Goal: Task Accomplishment & Management: Manage account settings

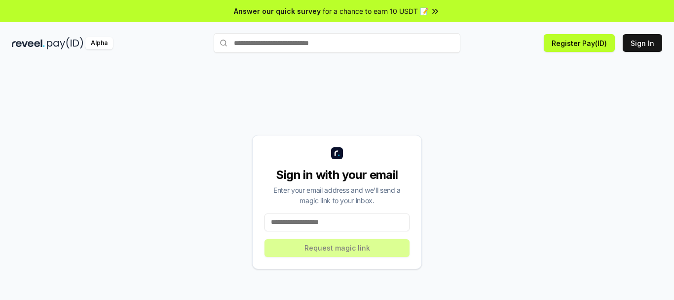
click at [309, 220] on input at bounding box center [337, 222] width 145 height 18
type input "**********"
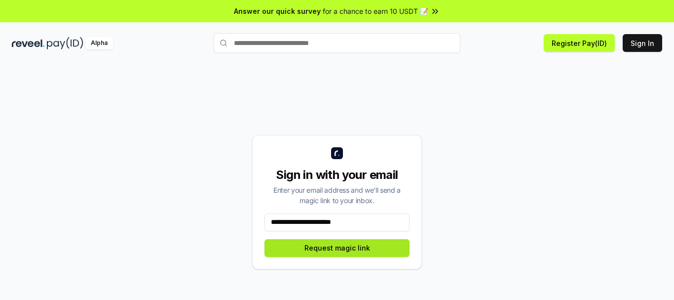
click at [345, 247] on button "Request magic link" at bounding box center [337, 248] width 145 height 18
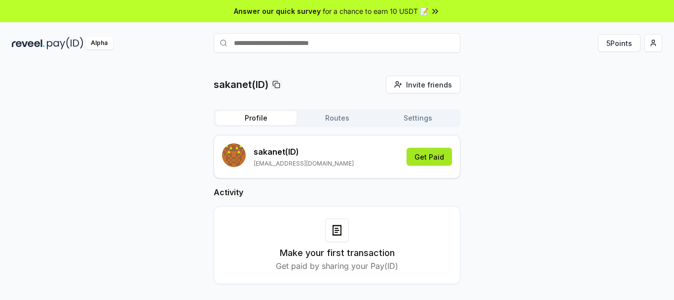
click at [427, 160] on button "Get Paid" at bounding box center [429, 157] width 45 height 18
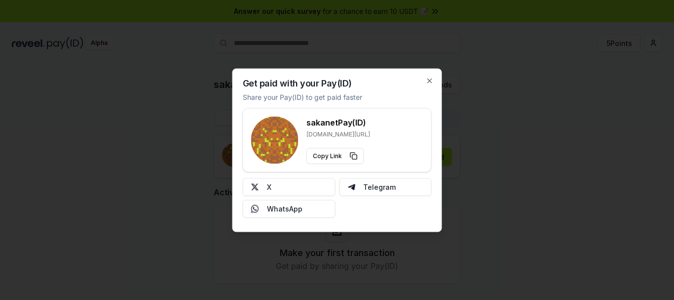
click at [487, 120] on div at bounding box center [337, 150] width 674 height 300
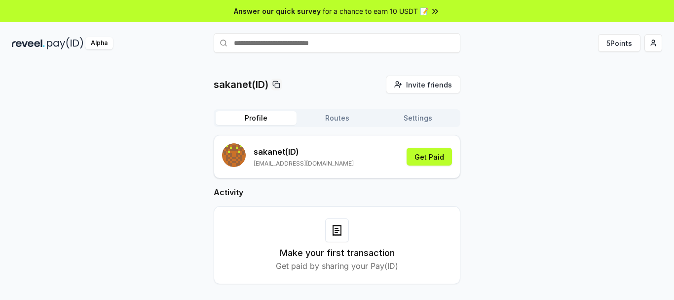
scroll to position [28, 0]
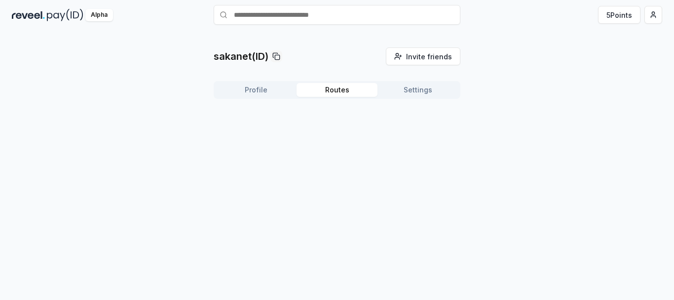
click at [342, 84] on button "Routes" at bounding box center [337, 90] width 81 height 14
click at [418, 89] on button "Settings" at bounding box center [418, 90] width 81 height 14
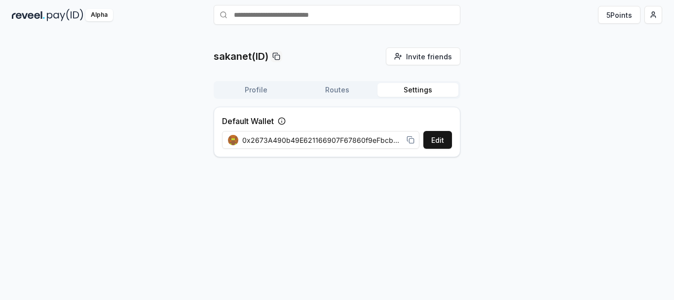
click at [338, 90] on button "Routes" at bounding box center [337, 90] width 81 height 14
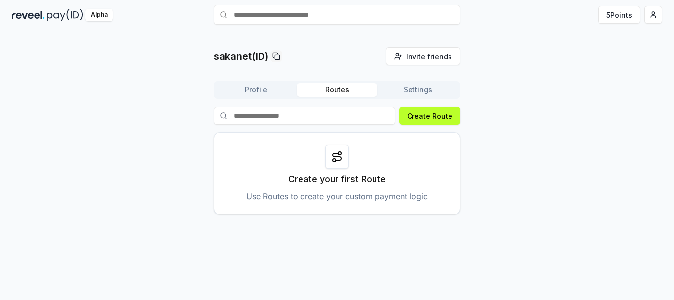
click at [411, 94] on button "Settings" at bounding box center [418, 90] width 81 height 14
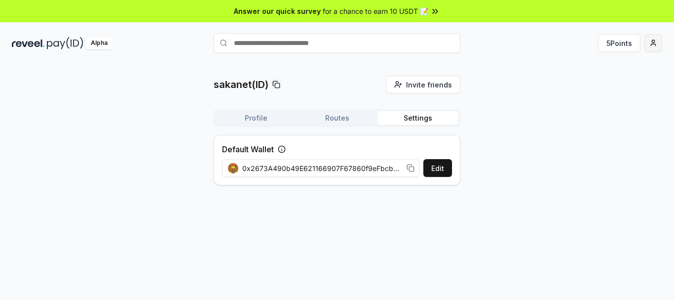
click at [659, 36] on html "Answer our quick survey for a chance to earn 10 USDT 📝 Alpha 5 Points sakanet(I…" at bounding box center [337, 150] width 674 height 300
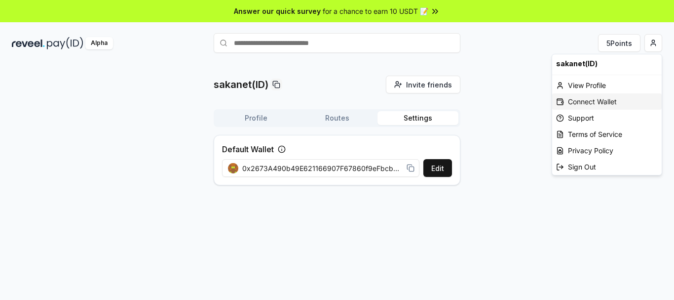
click at [614, 104] on div "Connect Wallet" at bounding box center [607, 101] width 110 height 16
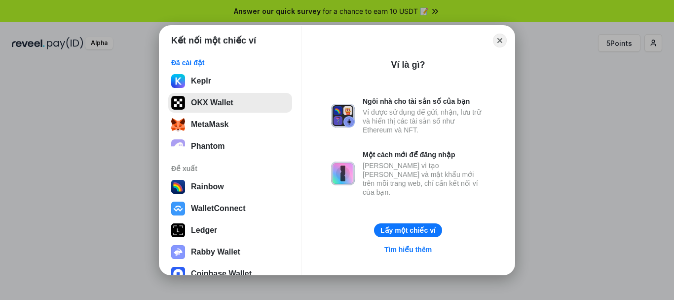
click at [221, 110] on button "OKX Wallet" at bounding box center [230, 103] width 124 height 20
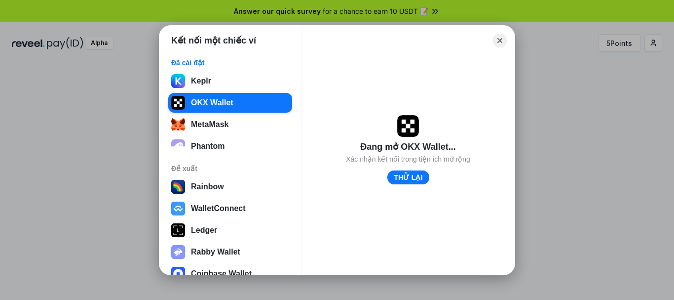
click at [396, 174] on button "THỬ LẠI" at bounding box center [408, 177] width 42 height 14
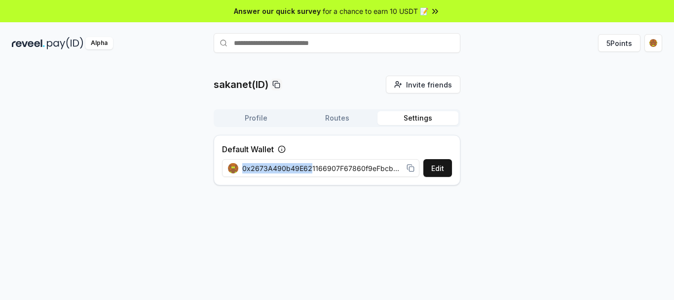
drag, startPoint x: 309, startPoint y: 168, endPoint x: 497, endPoint y: 159, distance: 187.9
click at [497, 159] on div "sakanet(ID) Invite friends Invite Profile Routes Settings Default Wallet Edit 0…" at bounding box center [337, 135] width 651 height 118
click at [326, 168] on span "0x2673A490b49E621166907F67860f9eFbcb4B5905" at bounding box center [322, 168] width 160 height 10
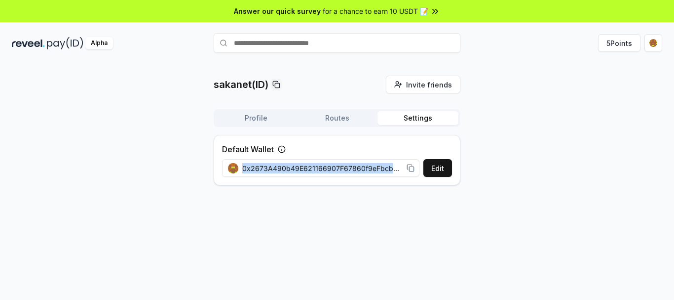
click at [266, 117] on button "Profile" at bounding box center [256, 118] width 81 height 14
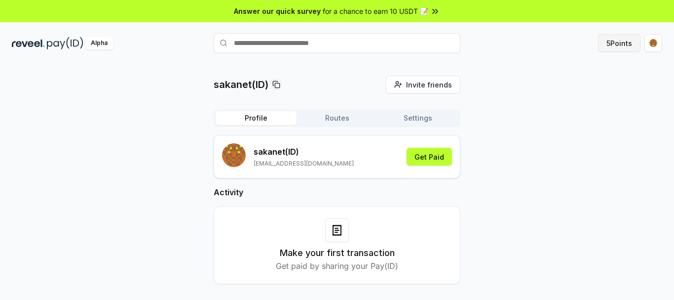
click at [618, 44] on button "5 Points" at bounding box center [619, 43] width 42 height 18
